Goal: Information Seeking & Learning: Learn about a topic

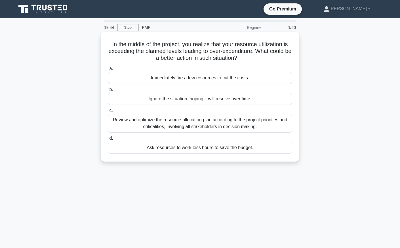
click at [195, 127] on div "Review and optimize the resource allocation plan according to the project prior…" at bounding box center [200, 123] width 184 height 19
click at [108, 113] on input "c. Review and optimize the resource allocation plan according to the project pr…" at bounding box center [108, 111] width 0 height 4
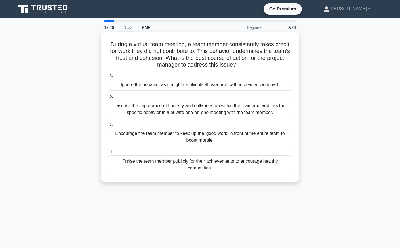
click at [201, 110] on div "Discuss the importance of honesty and collaboration within the team and address…" at bounding box center [200, 109] width 184 height 19
click at [108, 98] on input "b. Discuss the importance of honesty and collaboration within the team and addr…" at bounding box center [108, 97] width 0 height 4
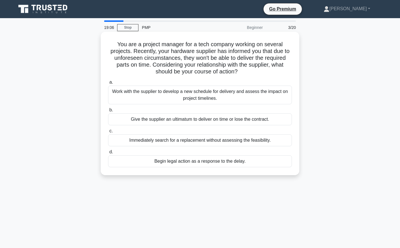
click at [171, 96] on div "Work with the supplier to develop a new schedule for delivery and assess the im…" at bounding box center [200, 95] width 184 height 19
click at [108, 84] on input "a. Work with the supplier to develop a new schedule for delivery and assess the…" at bounding box center [108, 83] width 0 height 4
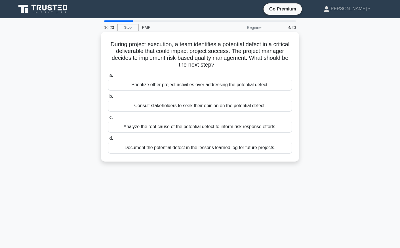
click at [178, 127] on div "Analyze the root cause of the potential defect to inform risk response efforts." at bounding box center [200, 127] width 184 height 12
click at [108, 119] on input "c. Analyze the root cause of the potential defect to inform risk response effor…" at bounding box center [108, 118] width 0 height 4
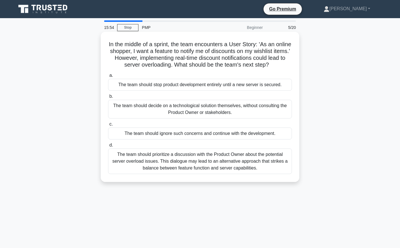
click at [203, 163] on div "The team should prioritize a discussion with the Product Owner about the potent…" at bounding box center [200, 162] width 184 height 26
click at [108, 147] on input "d. The team should prioritize a discussion with the Product Owner about the pot…" at bounding box center [108, 146] width 0 height 4
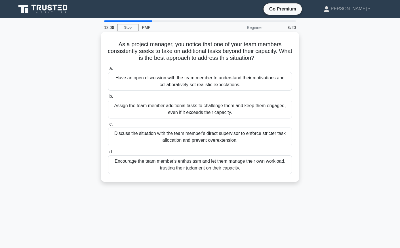
click at [192, 83] on div "Have an open discussion with the team member to understand their motivations an…" at bounding box center [200, 81] width 184 height 19
click at [108, 71] on input "a. Have an open discussion with the team member to understand their motivations…" at bounding box center [108, 69] width 0 height 4
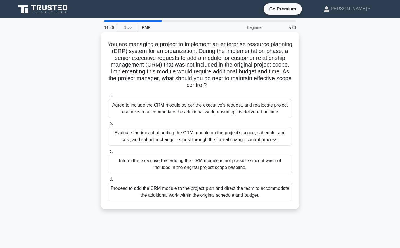
click at [188, 135] on div "Evaluate the impact of adding the CRM module on the project's scope, schedule, …" at bounding box center [200, 136] width 184 height 19
click at [108, 126] on input "b. Evaluate the impact of adding the CRM module on the project's scope, schedul…" at bounding box center [108, 124] width 0 height 4
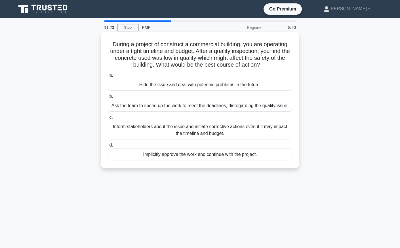
click at [191, 134] on div "Inform stakeholders about the issue and initiate corrective actions even if it …" at bounding box center [200, 130] width 184 height 19
click at [108, 119] on input "c. Inform stakeholders about the issue and initiate corrective actions even if …" at bounding box center [108, 118] width 0 height 4
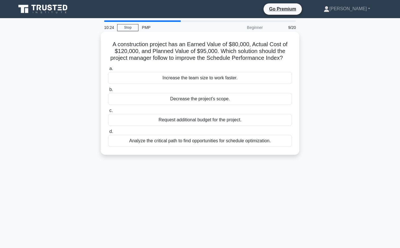
click at [202, 146] on div "Analyze the critical path to find opportunities for schedule optimization." at bounding box center [200, 141] width 184 height 12
click at [108, 134] on input "d. Analyze the critical path to find opportunities for schedule optimization." at bounding box center [108, 132] width 0 height 4
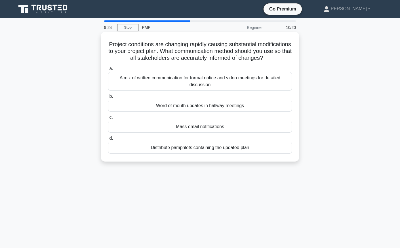
click at [184, 85] on div "A mix of written communication for formal notice and video meetings for detaile…" at bounding box center [200, 81] width 184 height 19
click at [108, 71] on input "a. A mix of written communication for formal notice and video meetings for deta…" at bounding box center [108, 69] width 0 height 4
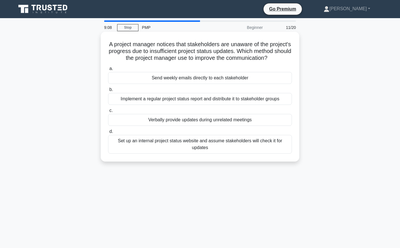
click at [171, 102] on div "Implement a regular project status report and distribute it to stakeholder grou…" at bounding box center [200, 99] width 184 height 12
click at [108, 92] on input "b. Implement a regular project status report and distribute it to stakeholder g…" at bounding box center [108, 90] width 0 height 4
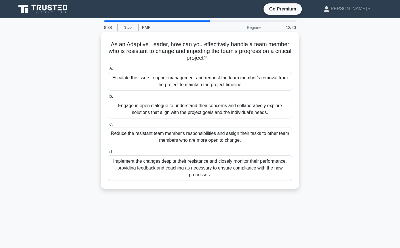
click at [161, 106] on div "Engage in open dialogue to understand their concerns and collaboratively explor…" at bounding box center [200, 109] width 184 height 19
click at [108, 98] on input "b. Engage in open dialogue to understand their concerns and collaboratively exp…" at bounding box center [108, 97] width 0 height 4
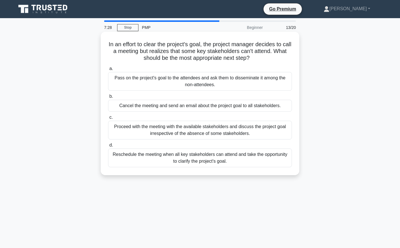
click at [144, 160] on div "Reschedule the meeting when all key stakeholders can attend and take the opport…" at bounding box center [200, 158] width 184 height 19
click at [108, 147] on input "d. Reschedule the meeting when all key stakeholders can attend and take the opp…" at bounding box center [108, 146] width 0 height 4
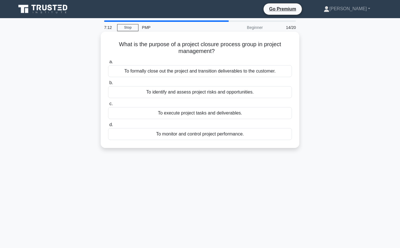
click at [201, 73] on div "To formally close out the project and transition deliverables to the customer." at bounding box center [200, 71] width 184 height 12
click at [108, 64] on input "a. To formally close out the project and transition deliverables to the custome…" at bounding box center [108, 62] width 0 height 4
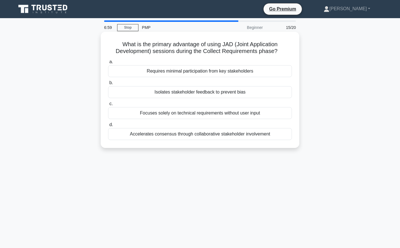
click at [190, 136] on div "Accelerates consensus through collaborative stakeholder involvement" at bounding box center [200, 134] width 184 height 12
click at [108, 127] on input "d. Accelerates consensus through collaborative stakeholder involvement" at bounding box center [108, 125] width 0 height 4
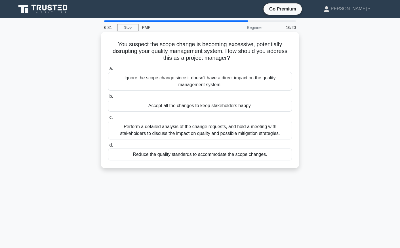
click at [177, 132] on div "Perform a detailed analysis of the change requests, and hold a meeting with sta…" at bounding box center [200, 130] width 184 height 19
click at [108, 119] on input "c. Perform a detailed analysis of the change requests, and hold a meeting with …" at bounding box center [108, 118] width 0 height 4
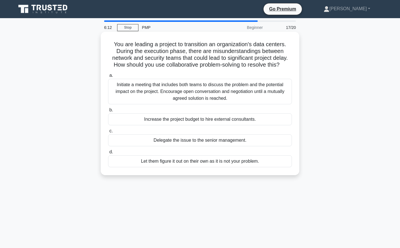
click at [186, 84] on div "Initiate a meeting that includes both teams to discuss the problem and the pote…" at bounding box center [200, 92] width 184 height 26
click at [108, 77] on input "a. Initiate a meeting that includes both teams to discuss the problem and the p…" at bounding box center [108, 76] width 0 height 4
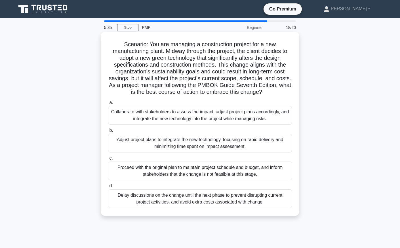
click at [201, 116] on div "Collaborate with stakeholders to assess the impact, adjust project plans accord…" at bounding box center [200, 115] width 184 height 19
click at [108, 105] on input "a. Collaborate with stakeholders to assess the impact, adjust project plans acc…" at bounding box center [108, 103] width 0 height 4
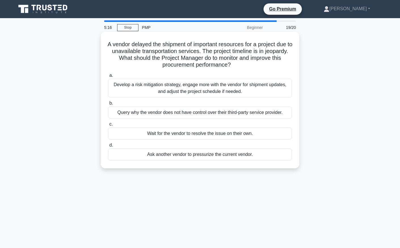
click at [180, 91] on div "Develop a risk mitigation strategy, engage more with the vendor for shipment up…" at bounding box center [200, 88] width 184 height 19
click at [108, 77] on input "a. Develop a risk mitigation strategy, engage more with the vendor for shipment…" at bounding box center [108, 76] width 0 height 4
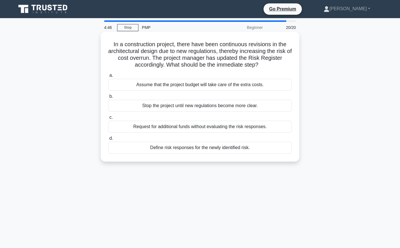
click at [169, 153] on div "Define risk responses for the newly identified risk." at bounding box center [200, 148] width 184 height 12
click at [108, 140] on input "d. Define risk responses for the newly identified risk." at bounding box center [108, 139] width 0 height 4
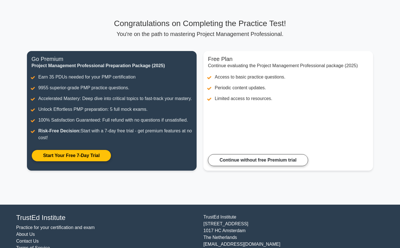
scroll to position [32, 0]
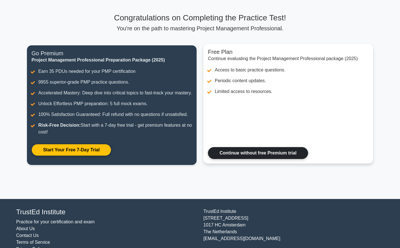
click at [262, 154] on link "Continue without free Premium trial" at bounding box center [258, 153] width 100 height 12
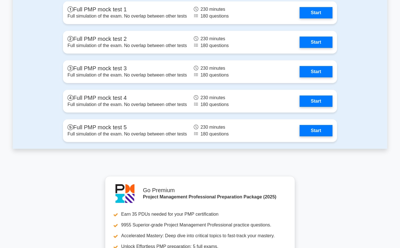
scroll to position [2058, 0]
